Goal: Navigation & Orientation: Go to known website

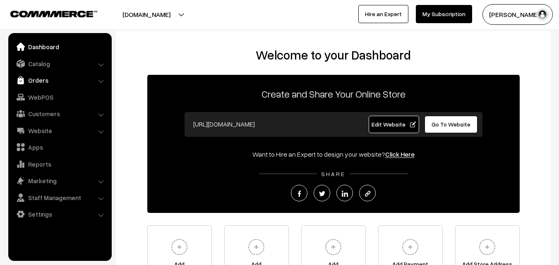
click at [33, 79] on link "Orders" at bounding box center [59, 80] width 98 height 15
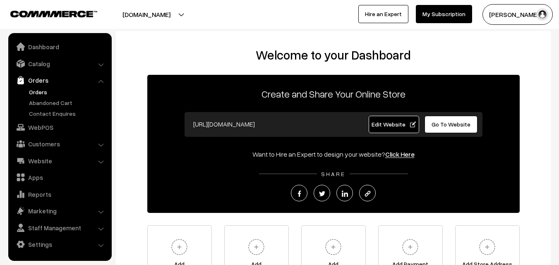
click at [38, 89] on link "Orders" at bounding box center [68, 92] width 82 height 9
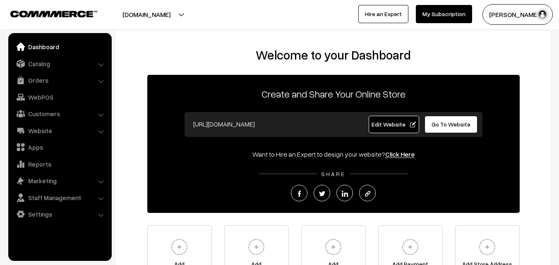
click at [459, 120] on link "Go To Website" at bounding box center [451, 124] width 53 height 17
